Goal: Use online tool/utility: Utilize a website feature to perform a specific function

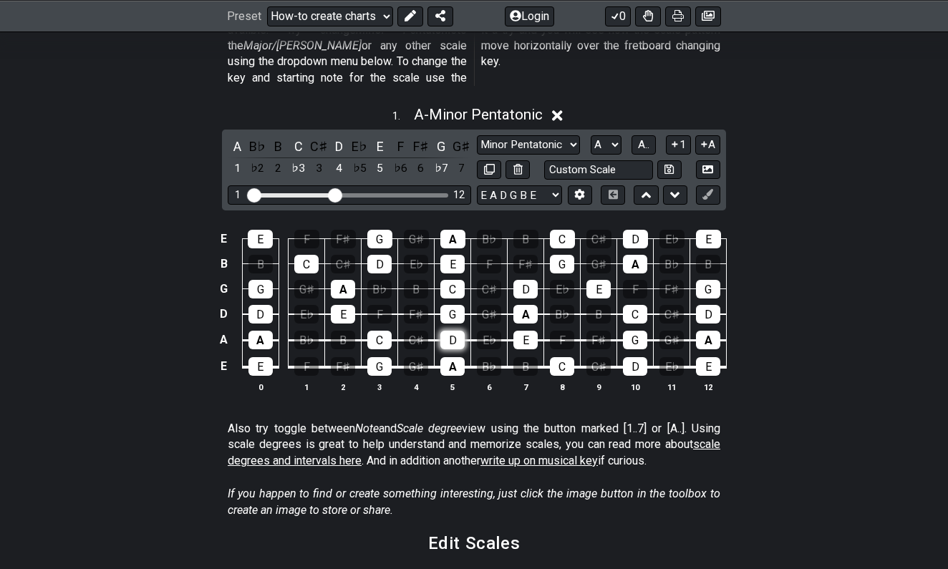
scroll to position [435, 0]
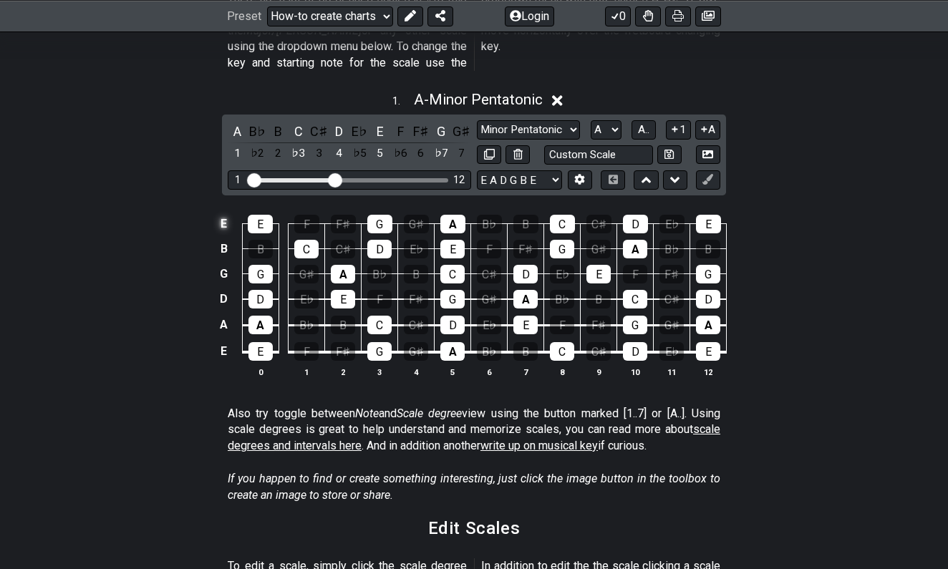
click at [220, 212] on td "E" at bounding box center [223, 224] width 17 height 25
click at [228, 212] on td "x" at bounding box center [223, 224] width 17 height 25
click at [228, 212] on td "o" at bounding box center [223, 224] width 17 height 25
click at [228, 212] on td at bounding box center [223, 224] width 17 height 25
click at [225, 236] on td "B" at bounding box center [223, 248] width 17 height 25
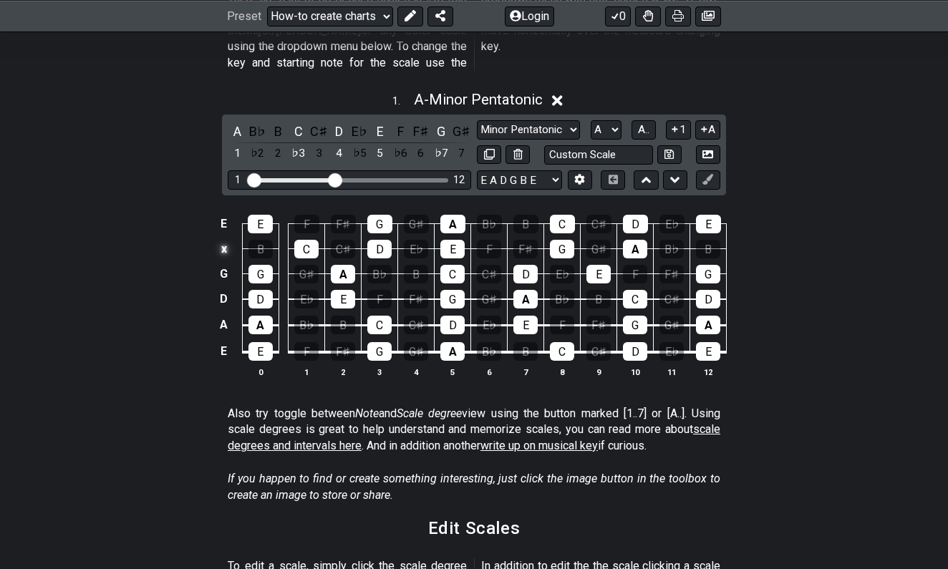
click at [228, 236] on td "x" at bounding box center [223, 248] width 17 height 25
click at [228, 236] on td "o" at bounding box center [223, 248] width 17 height 25
click at [576, 174] on icon at bounding box center [579, 179] width 11 height 11
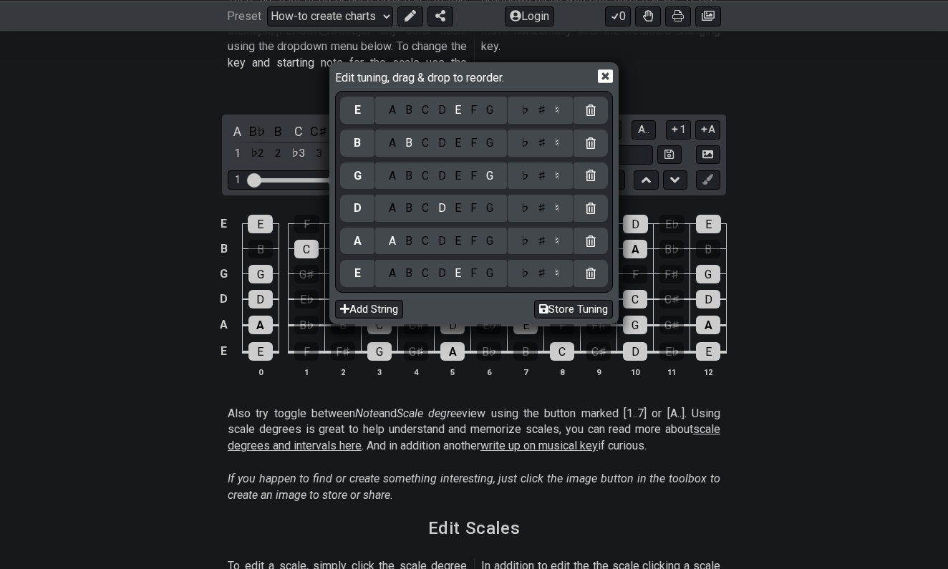
click at [419, 117] on div "C" at bounding box center [425, 110] width 16 height 16
click at [425, 273] on div "C" at bounding box center [425, 274] width 16 height 16
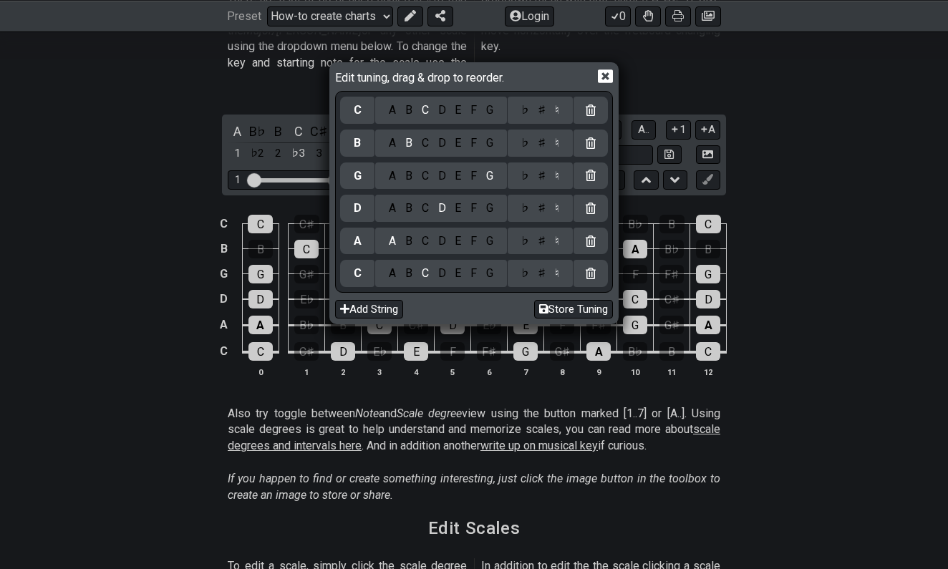
click at [491, 241] on div "G" at bounding box center [489, 241] width 16 height 16
click at [425, 216] on div "A B C D E F G" at bounding box center [441, 208] width 132 height 27
click at [421, 208] on div "C" at bounding box center [425, 208] width 16 height 16
click at [420, 140] on div "C" at bounding box center [425, 143] width 16 height 16
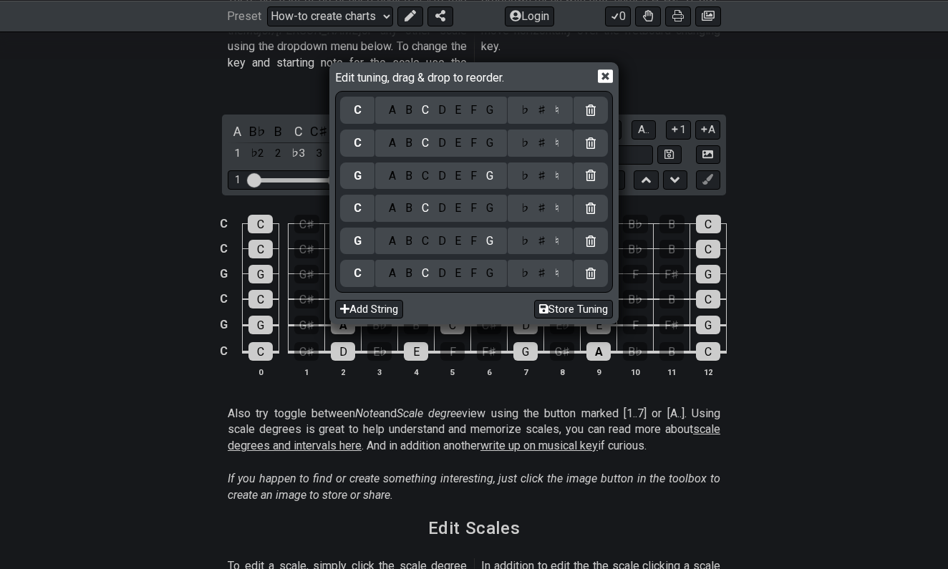
click at [458, 116] on div "E" at bounding box center [458, 110] width 16 height 16
click at [605, 77] on icon at bounding box center [605, 76] width 15 height 14
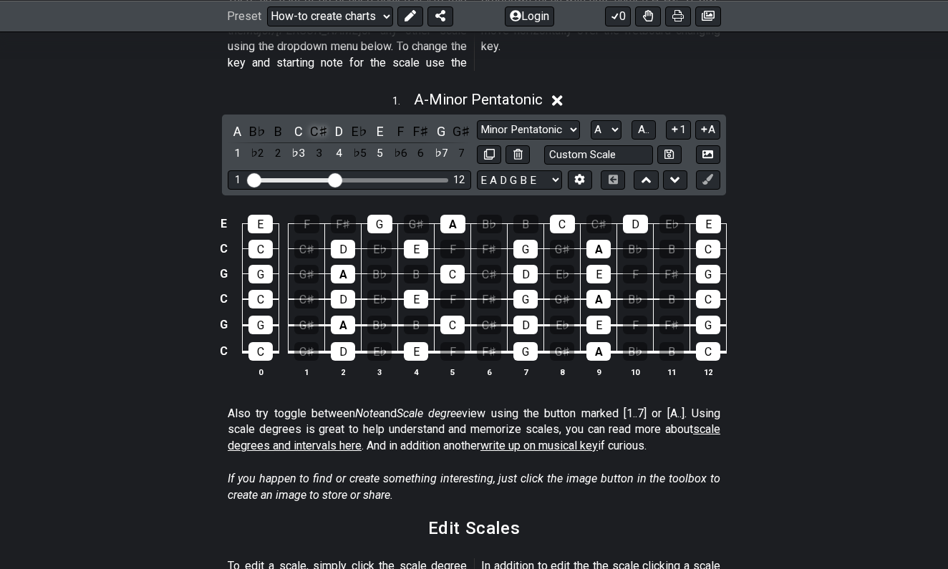
click at [315, 122] on div "C♯" at bounding box center [318, 131] width 19 height 19
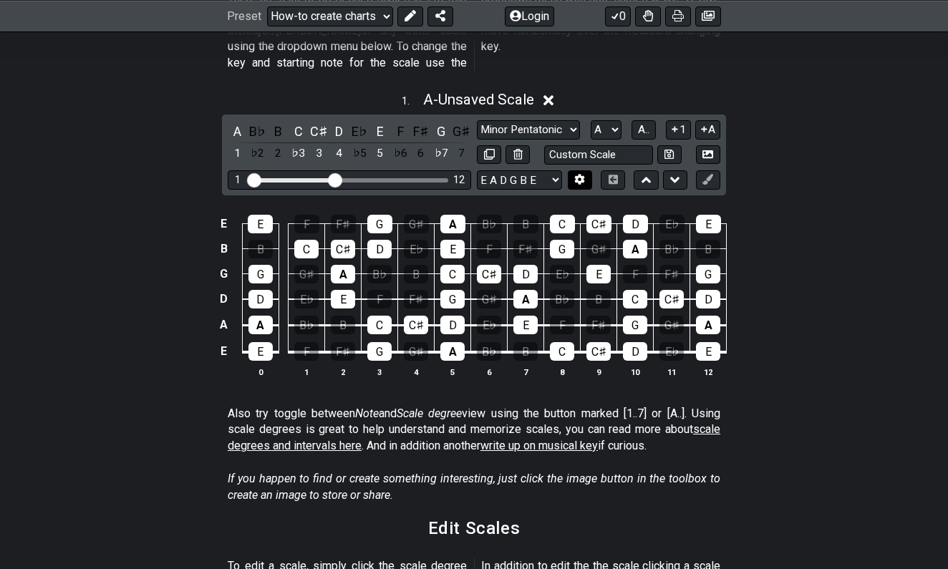
click at [578, 170] on button at bounding box center [580, 179] width 24 height 19
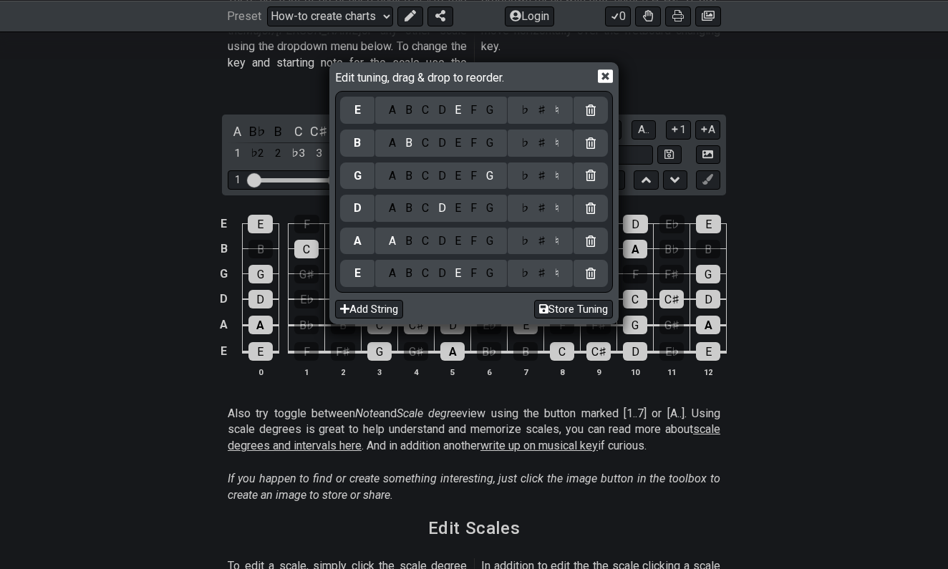
click at [424, 277] on div "C" at bounding box center [425, 274] width 16 height 16
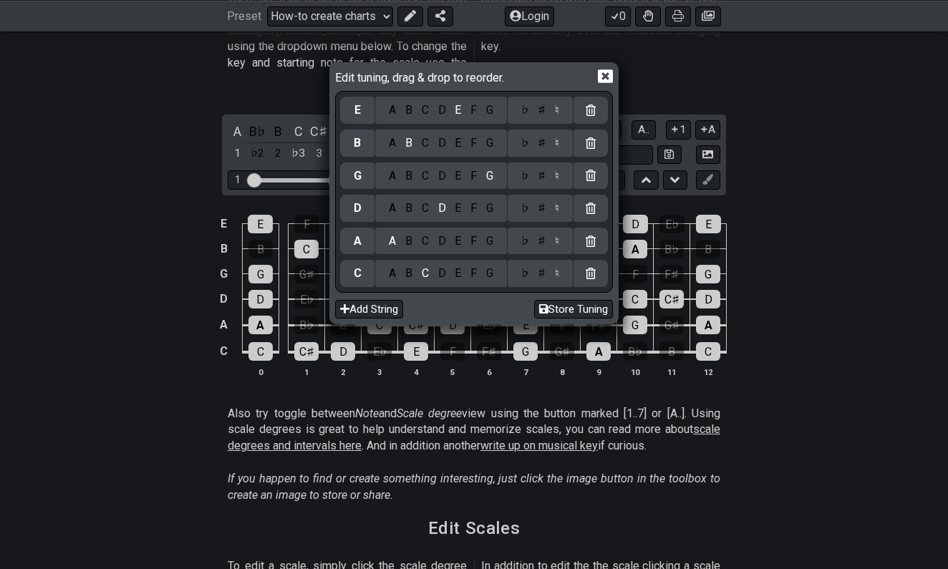
click at [483, 240] on div "G" at bounding box center [489, 241] width 16 height 16
click at [424, 205] on div "C" at bounding box center [425, 208] width 16 height 16
click at [424, 145] on div "C" at bounding box center [425, 143] width 16 height 16
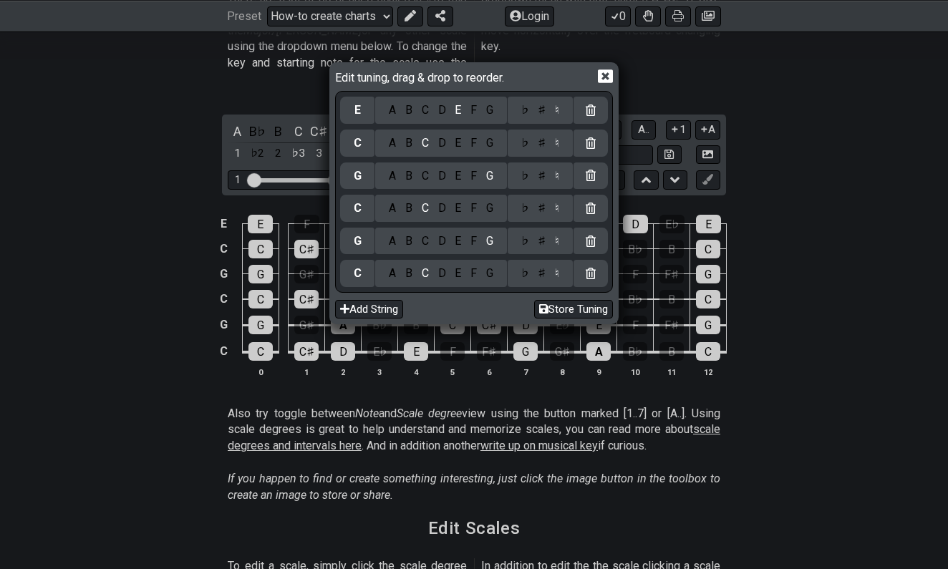
click at [457, 113] on div "E" at bounding box center [458, 110] width 16 height 16
click at [557, 302] on button "Store Tuning" at bounding box center [573, 309] width 79 height 19
drag, startPoint x: 505, startPoint y: 82, endPoint x: 523, endPoint y: 82, distance: 17.9
click at [523, 82] on div "Edit tuning, drag & drop to reorder." at bounding box center [474, 78] width 278 height 25
click at [476, 77] on span "Edit tuning, drag & drop to reorder." at bounding box center [422, 76] width 175 height 16
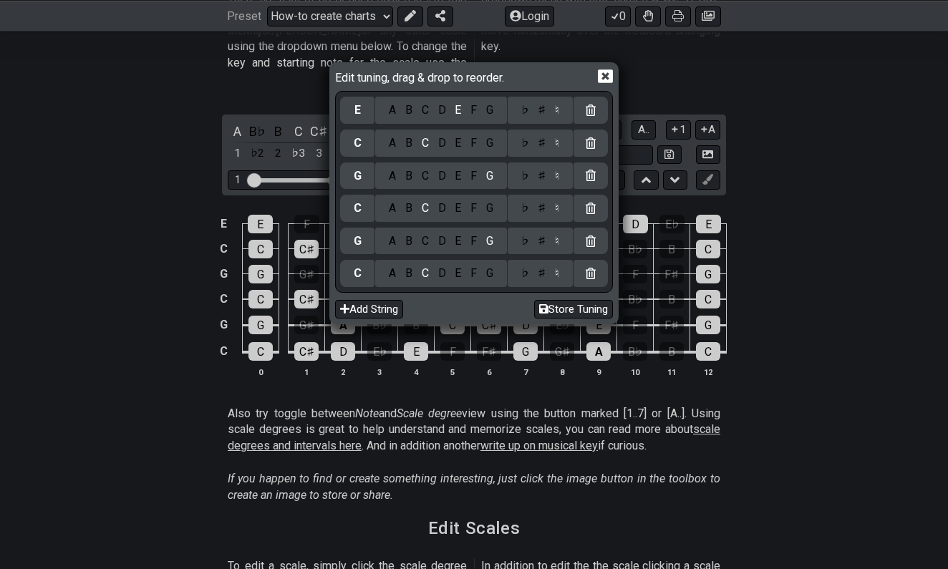
click at [472, 112] on div "F" at bounding box center [474, 110] width 16 height 16
click at [533, 139] on div "♯" at bounding box center [541, 143] width 17 height 16
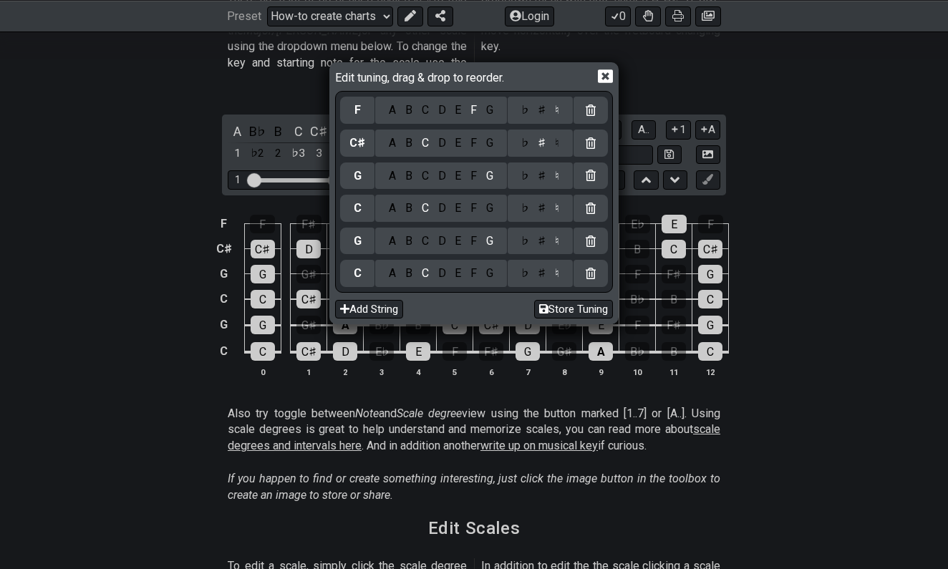
click at [538, 174] on div "♯" at bounding box center [541, 176] width 17 height 16
click at [538, 202] on div "♯" at bounding box center [541, 208] width 17 height 16
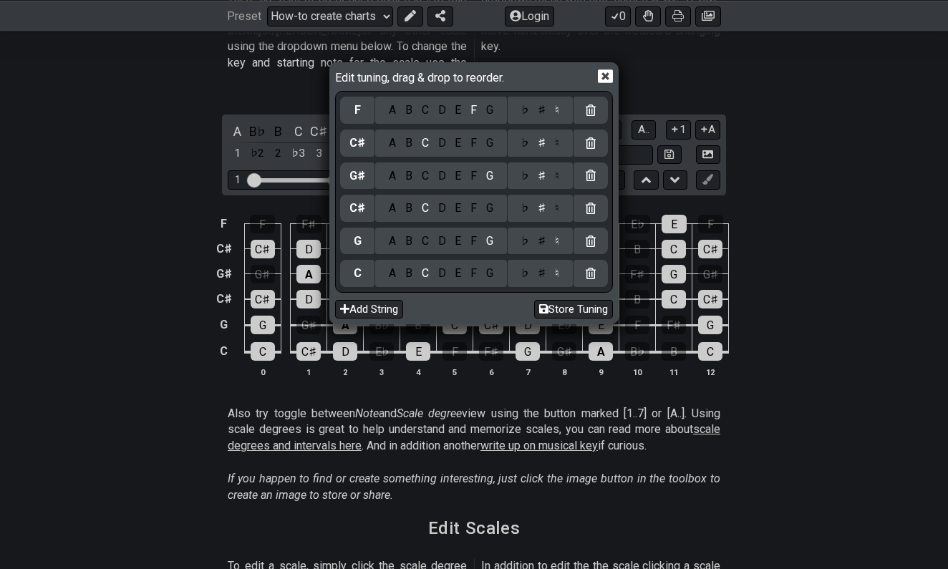
click at [536, 234] on div "♯" at bounding box center [541, 241] width 17 height 16
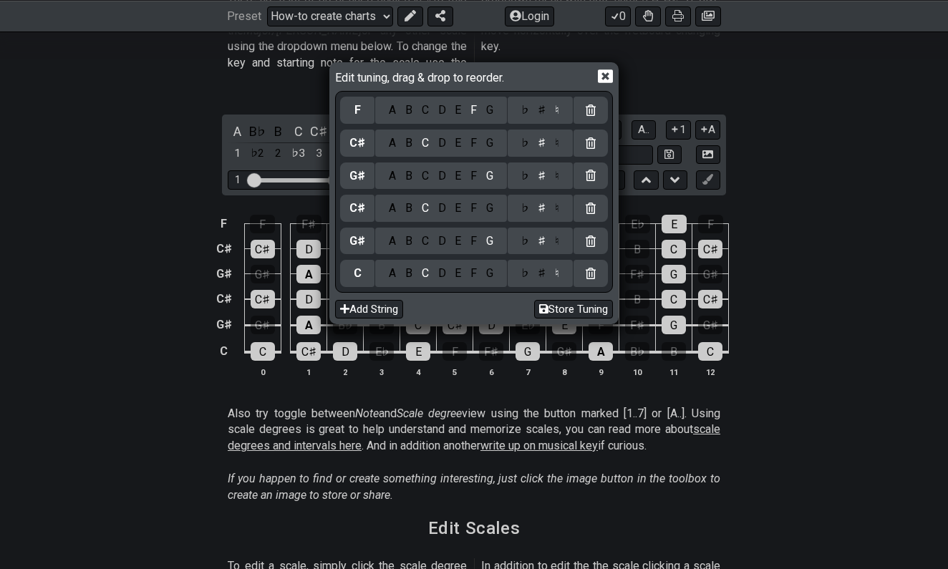
click at [536, 269] on div "♯" at bounding box center [541, 274] width 17 height 16
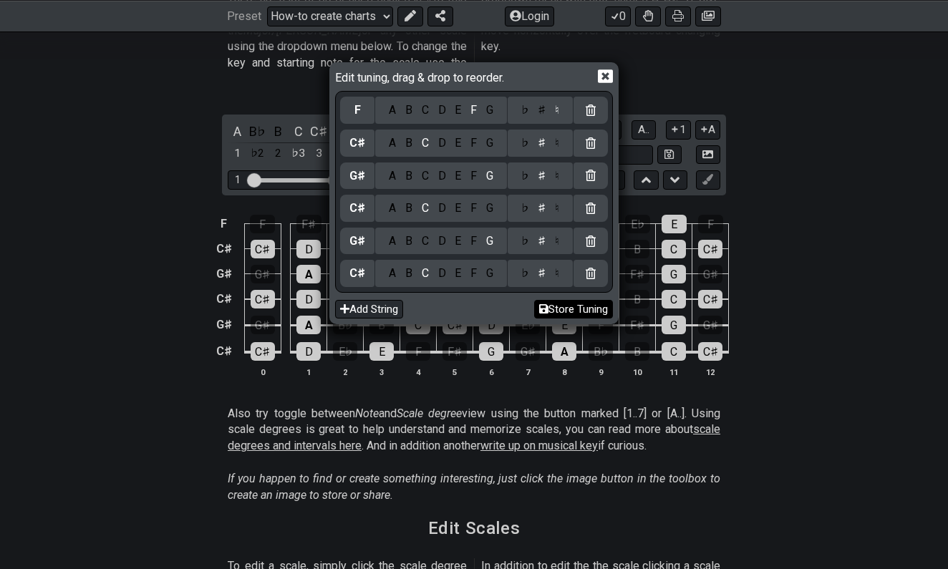
click at [548, 310] on button "Store Tuning" at bounding box center [573, 309] width 79 height 19
select select "C# G# C# G# C# F"
click at [557, 304] on button "Store Tuning" at bounding box center [573, 309] width 79 height 19
click at [612, 75] on icon at bounding box center [605, 76] width 15 height 14
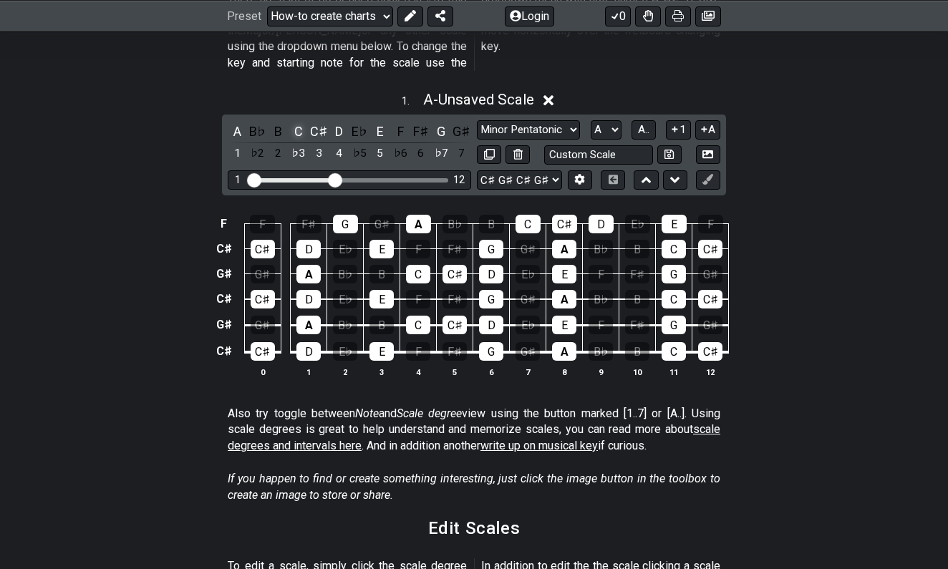
click at [300, 122] on div "C" at bounding box center [298, 131] width 19 height 19
click at [235, 122] on div "A" at bounding box center [237, 131] width 19 height 19
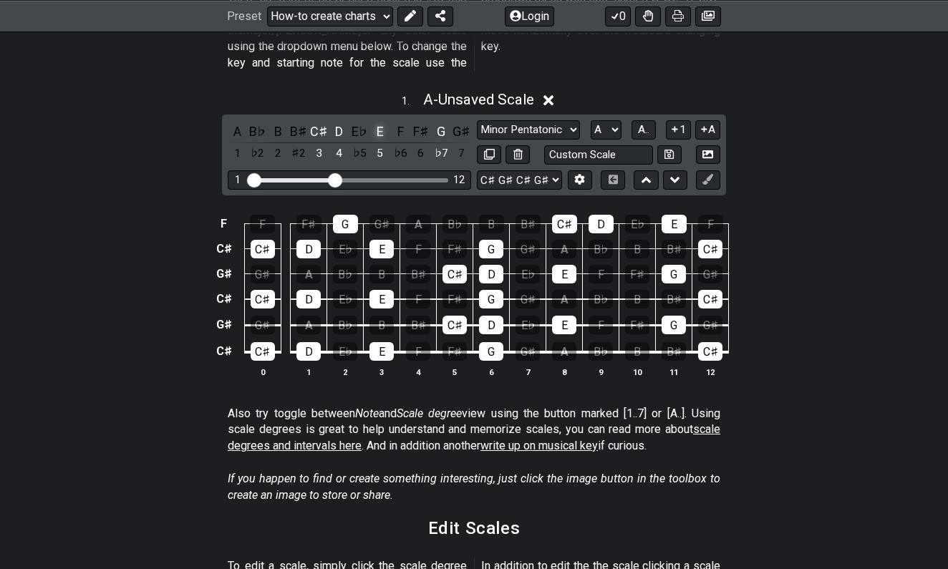
click at [382, 122] on div "E" at bounding box center [380, 131] width 19 height 19
click at [438, 122] on div "G" at bounding box center [441, 131] width 19 height 19
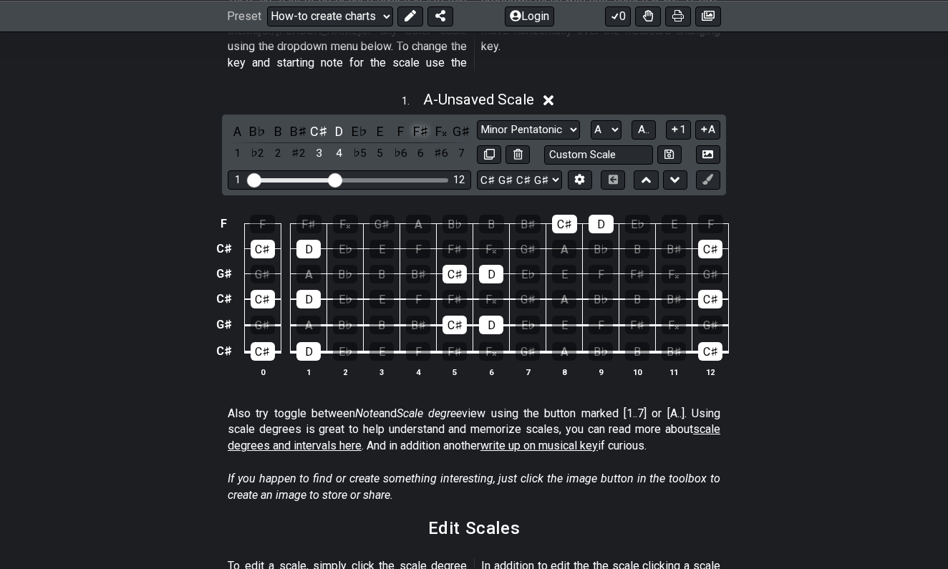
click at [419, 122] on div "F♯" at bounding box center [421, 131] width 19 height 19
click at [399, 122] on div "F" at bounding box center [400, 131] width 19 height 19
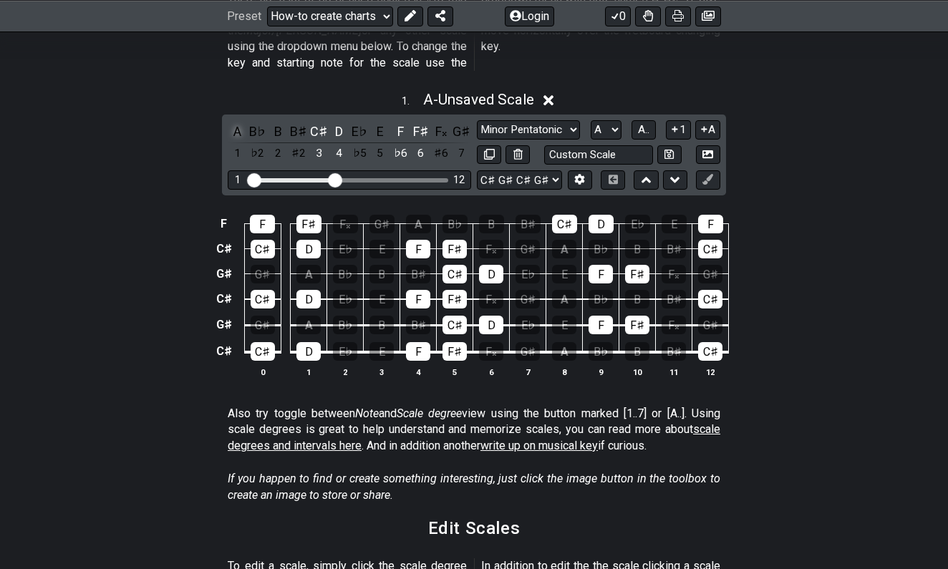
click at [238, 122] on div "A" at bounding box center [237, 131] width 19 height 19
click at [273, 122] on div "B" at bounding box center [277, 131] width 19 height 19
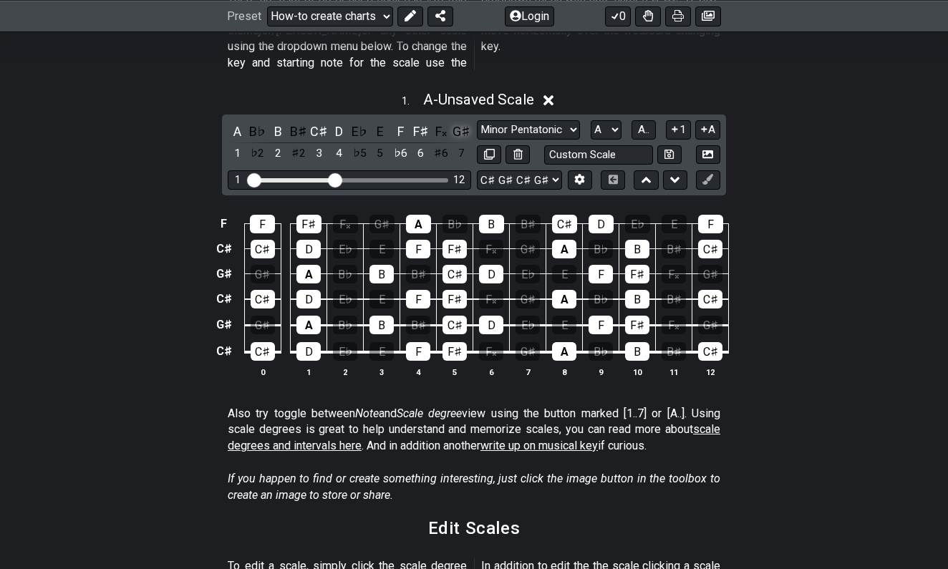
click at [453, 122] on div "G♯" at bounding box center [461, 131] width 19 height 19
